Goal: Information Seeking & Learning: Learn about a topic

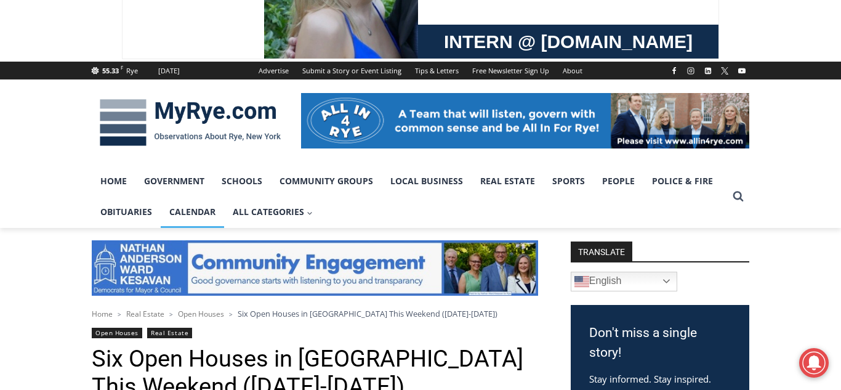
scroll to position [100, 0]
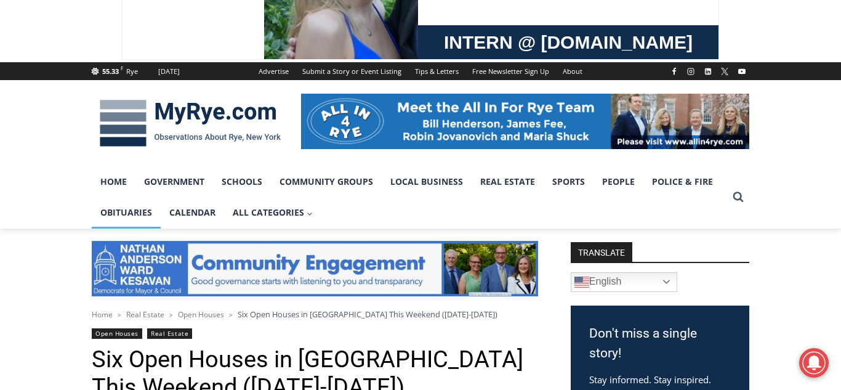
click at [130, 213] on link "Obituaries" at bounding box center [126, 212] width 69 height 31
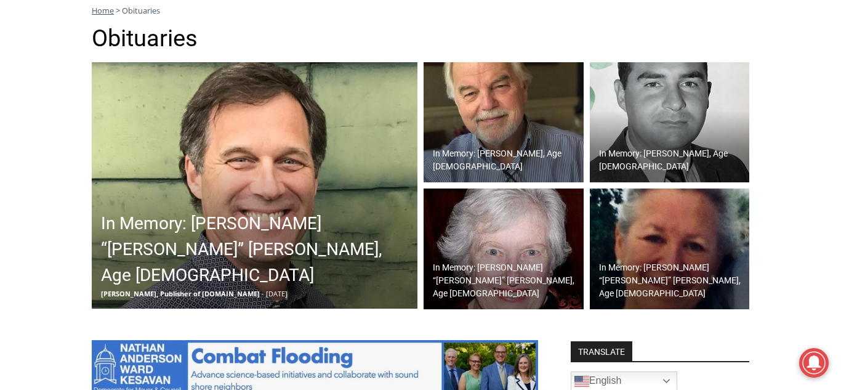
scroll to position [343, 0]
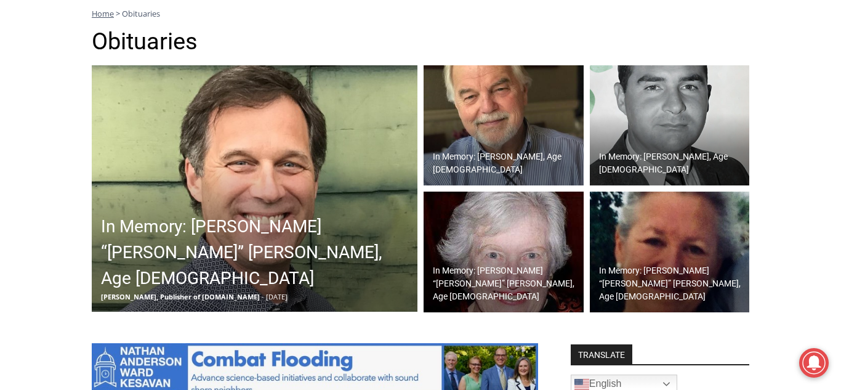
click at [269, 248] on h2 "In Memory: William “Bill” Nicholas Leary, Age 62" at bounding box center [258, 253] width 314 height 78
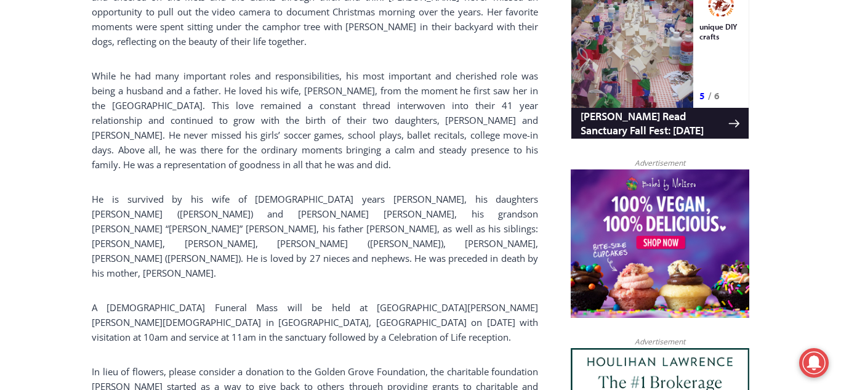
scroll to position [1052, 0]
